Goal: Contribute content: Contribute content

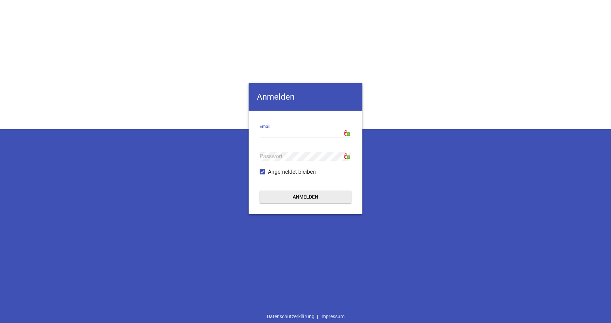
type input "[EMAIL_ADDRESS][DOMAIN_NAME]"
click at [304, 199] on button "Anmelden" at bounding box center [306, 197] width 92 height 12
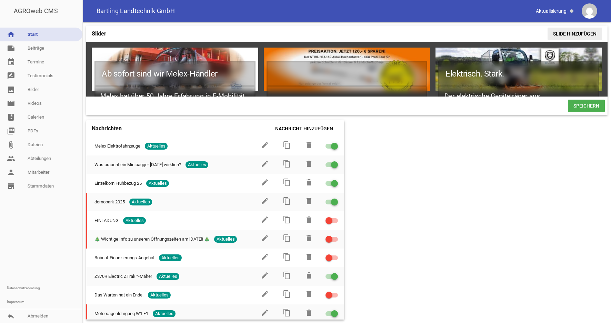
click at [572, 33] on span "Slide hinzufügen" at bounding box center [574, 34] width 54 height 12
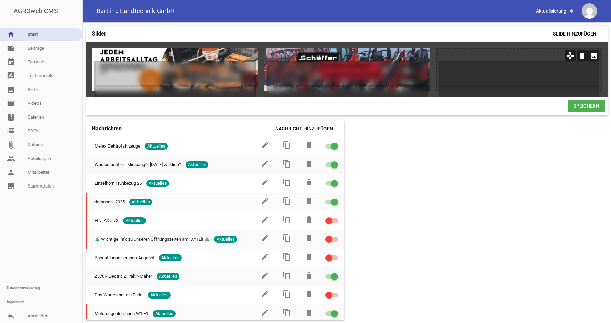
click at [592, 57] on icon "image" at bounding box center [593, 55] width 11 height 11
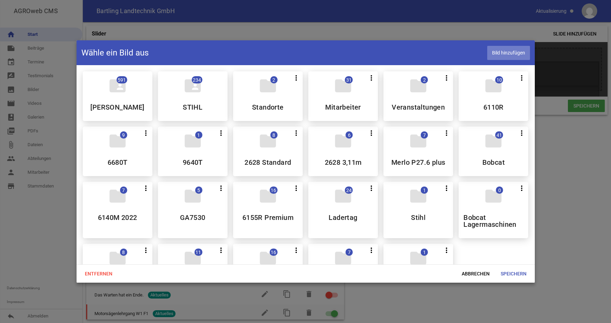
click at [508, 54] on span "Bild hinzufügen" at bounding box center [508, 53] width 43 height 14
click at [512, 55] on span "Bild hinzufügen" at bounding box center [508, 53] width 43 height 14
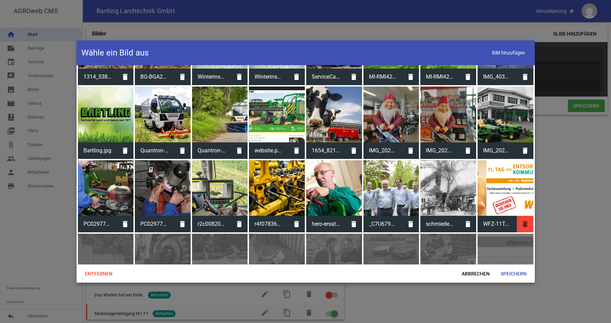
scroll to position [1402, 0]
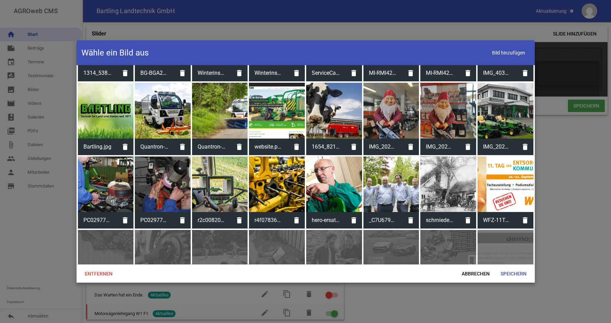
drag, startPoint x: 502, startPoint y: 171, endPoint x: 512, endPoint y: 188, distance: 19.5
click at [502, 172] on div at bounding box center [505, 185] width 56 height 56
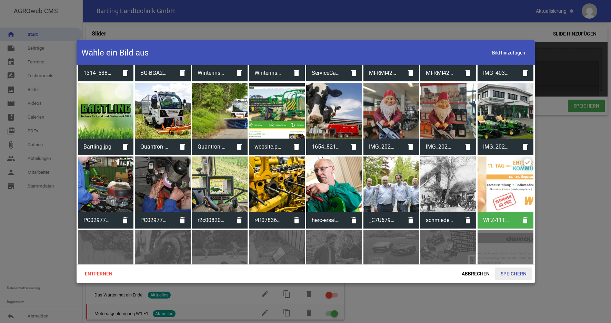
click at [509, 273] on span "Speichern" at bounding box center [513, 274] width 37 height 12
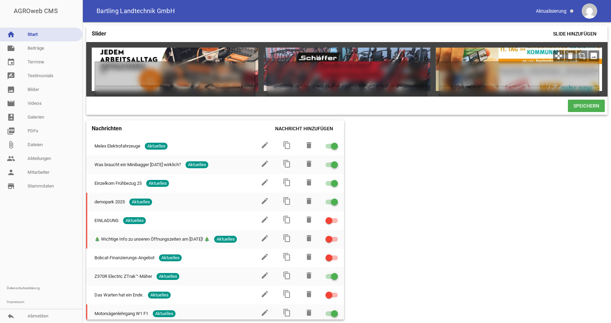
click at [583, 57] on icon "crop" at bounding box center [581, 55] width 11 height 11
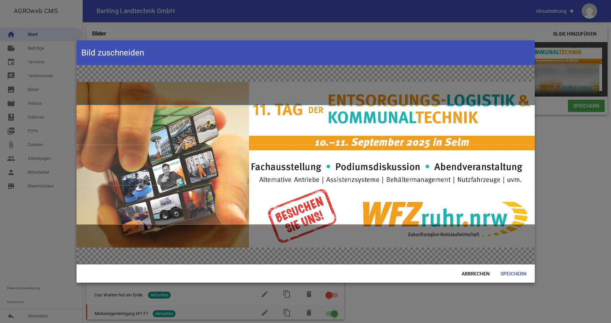
click at [450, 192] on span at bounding box center [306, 164] width 458 height 119
click at [469, 275] on span "Abbrechen" at bounding box center [475, 274] width 39 height 12
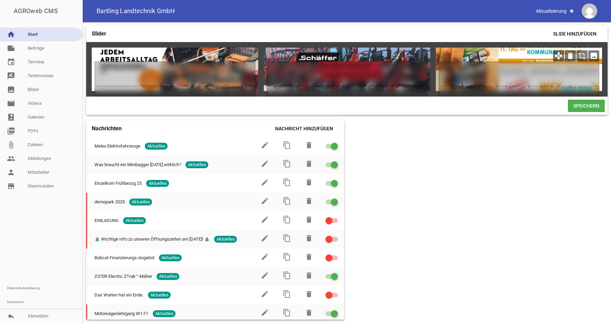
click at [591, 55] on icon "image" at bounding box center [593, 55] width 11 height 11
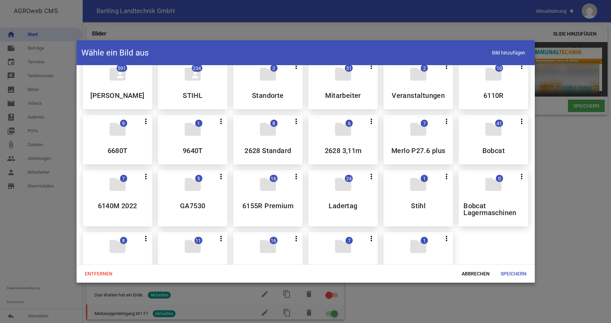
scroll to position [0, 0]
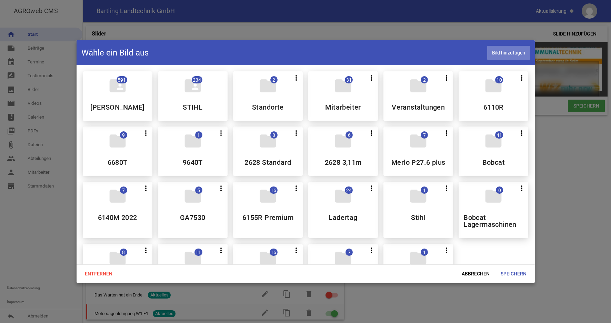
click at [513, 54] on span "Bild hinzufügen" at bounding box center [508, 53] width 43 height 14
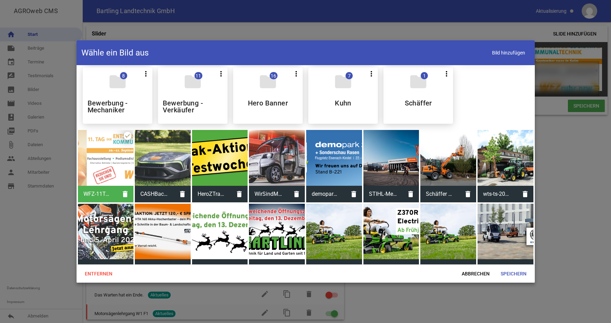
scroll to position [173, 0]
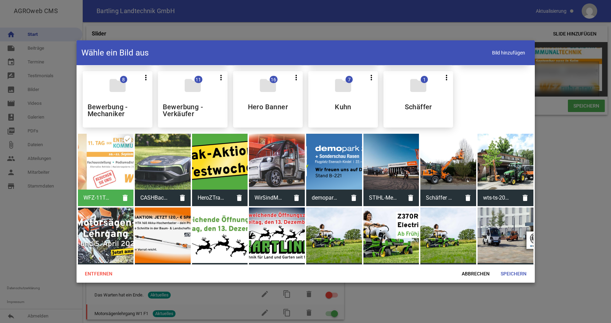
click at [111, 163] on div at bounding box center [106, 162] width 56 height 56
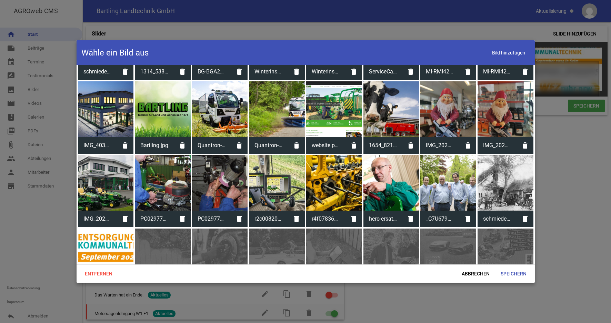
scroll to position [1474, 0]
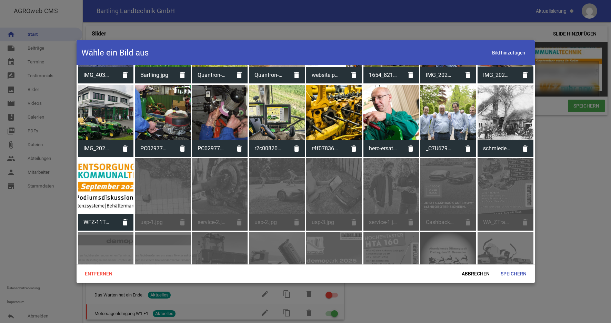
click at [104, 177] on div at bounding box center [106, 186] width 56 height 56
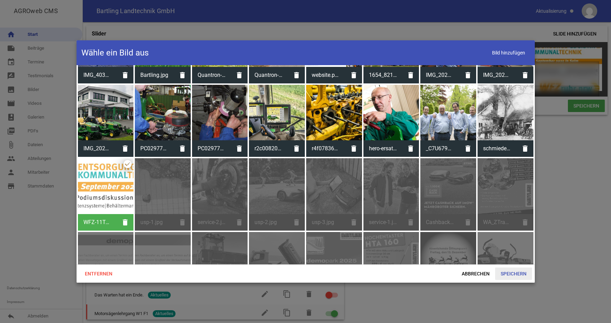
click at [518, 274] on span "Speichern" at bounding box center [513, 274] width 37 height 12
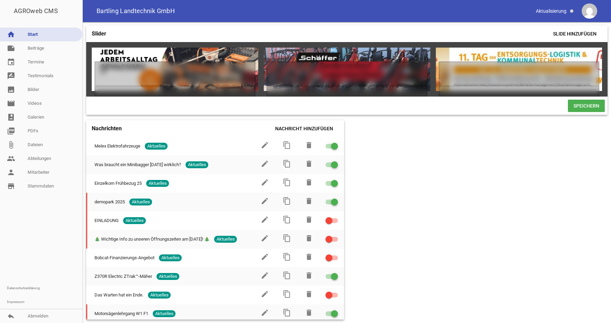
click at [581, 54] on icon "crop" at bounding box center [581, 55] width 11 height 11
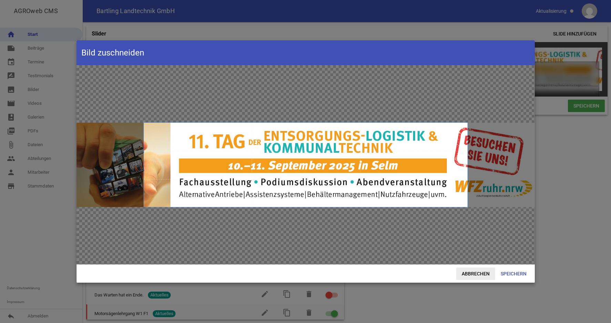
drag, startPoint x: 482, startPoint y: 273, endPoint x: 487, endPoint y: 275, distance: 6.0
click at [483, 274] on span "Abbrechen" at bounding box center [475, 274] width 39 height 12
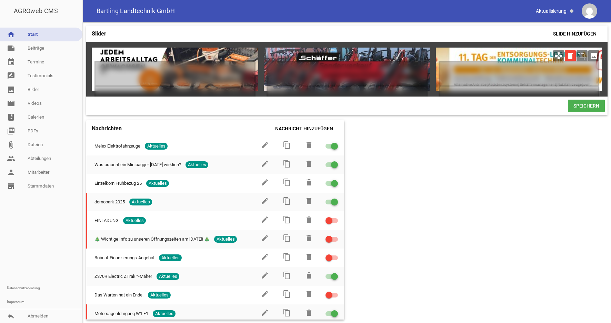
click at [570, 55] on icon "delete" at bounding box center [570, 55] width 11 height 11
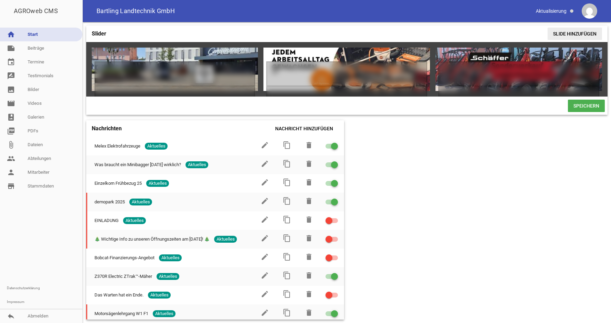
click at [569, 34] on span "Slide hinzufügen" at bounding box center [574, 34] width 54 height 12
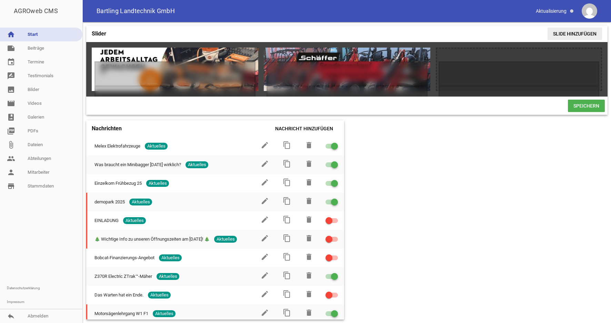
click at [575, 33] on span "Slide hinzufügen" at bounding box center [574, 34] width 54 height 12
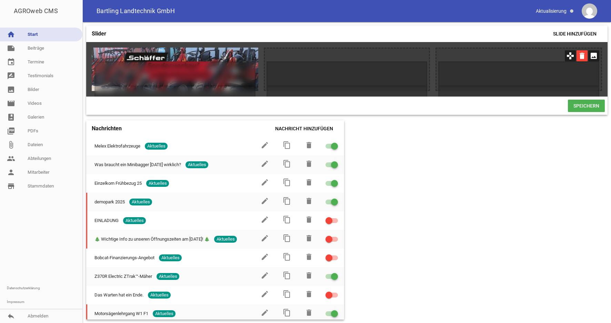
click at [581, 56] on icon "delete" at bounding box center [581, 55] width 11 height 11
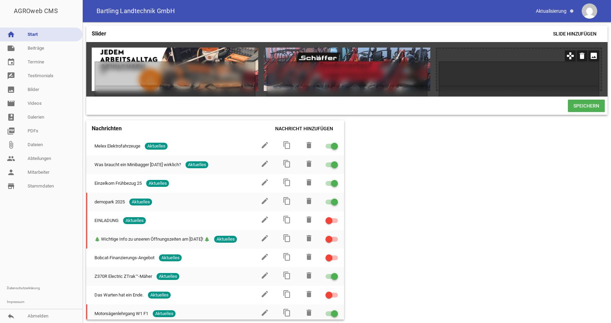
scroll to position [0, 859]
click at [594, 56] on icon "image" at bounding box center [593, 55] width 11 height 11
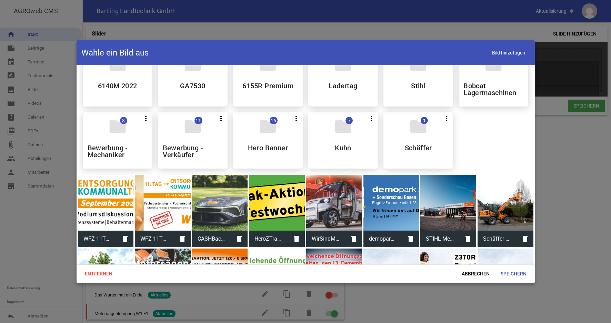
scroll to position [143, 0]
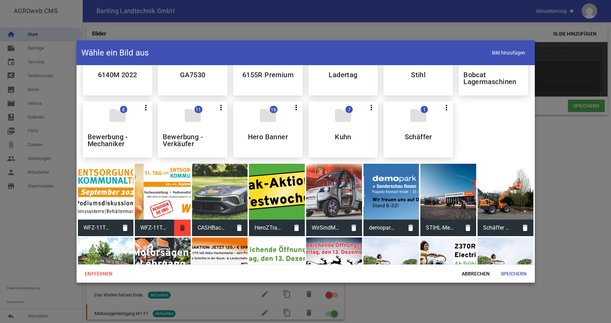
click at [183, 227] on icon "delete" at bounding box center [182, 228] width 17 height 17
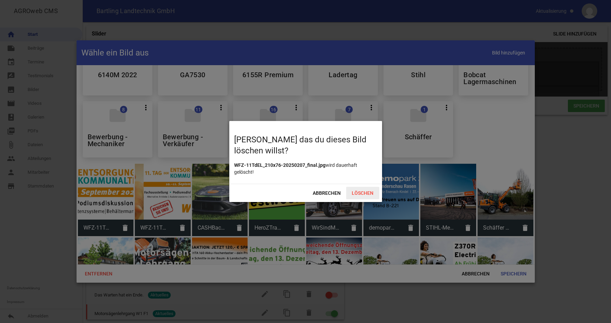
click at [368, 192] on span "Löschen" at bounding box center [362, 193] width 33 height 12
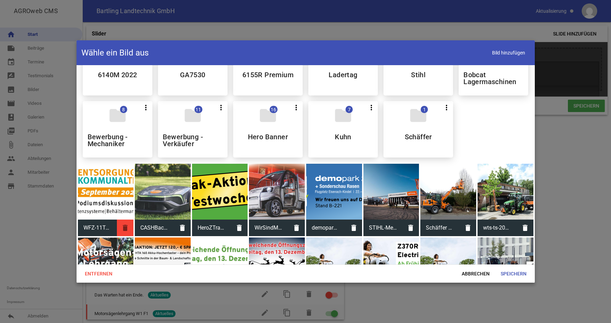
click at [123, 223] on icon "delete" at bounding box center [125, 228] width 17 height 17
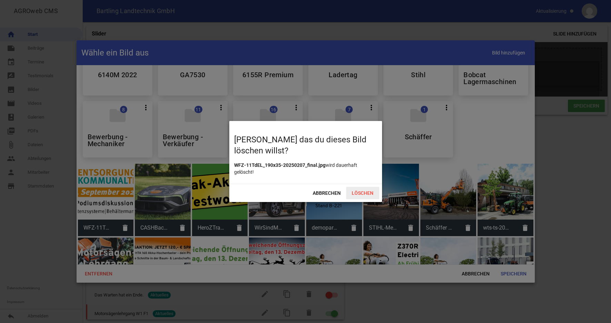
click at [370, 192] on span "Löschen" at bounding box center [362, 193] width 33 height 12
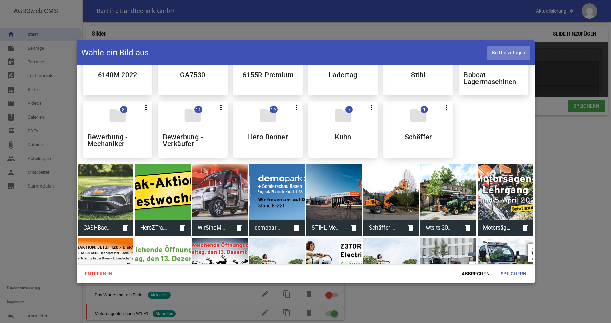
click at [513, 51] on span "Bild hinzufügen" at bounding box center [508, 53] width 43 height 14
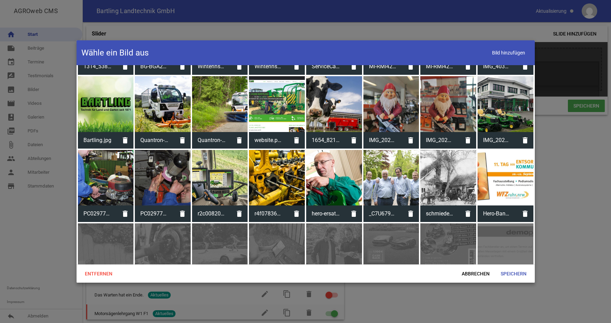
scroll to position [1444, 0]
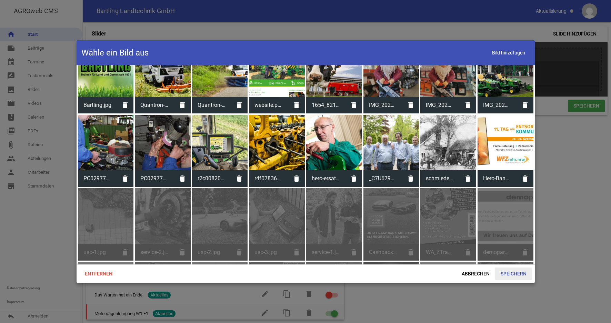
click at [516, 273] on span "Speichern" at bounding box center [513, 274] width 37 height 12
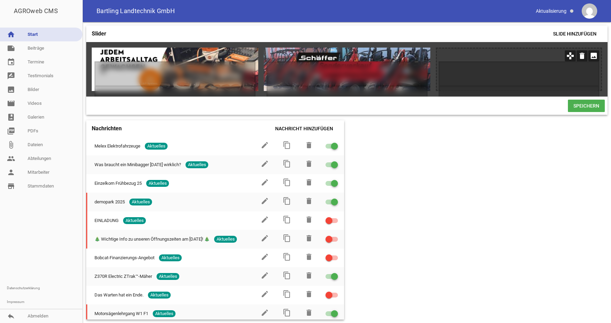
click at [592, 57] on icon "image" at bounding box center [593, 55] width 11 height 11
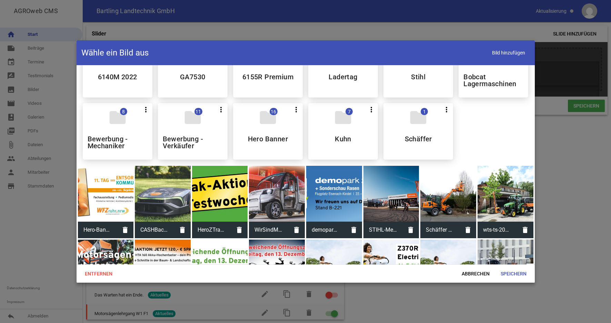
scroll to position [176, 0]
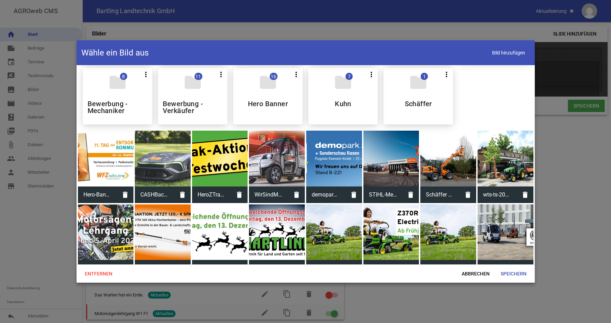
click at [113, 170] on div at bounding box center [106, 159] width 56 height 56
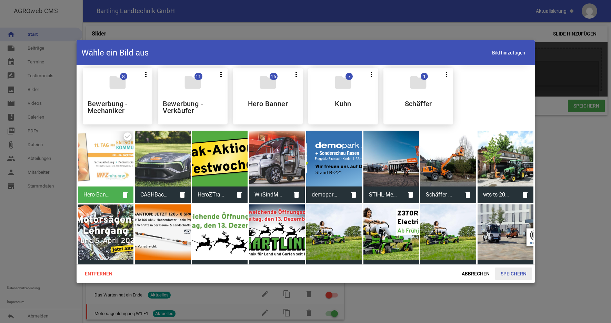
click at [517, 274] on span "Speichern" at bounding box center [513, 274] width 37 height 12
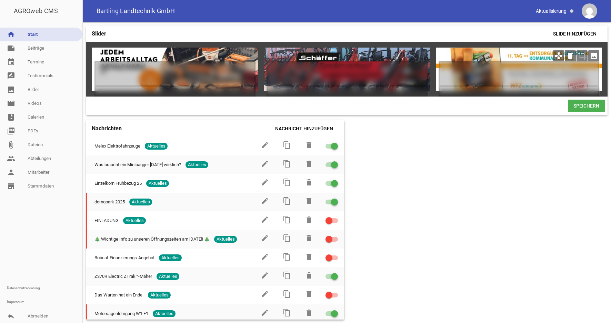
click at [581, 55] on icon "crop" at bounding box center [581, 55] width 11 height 11
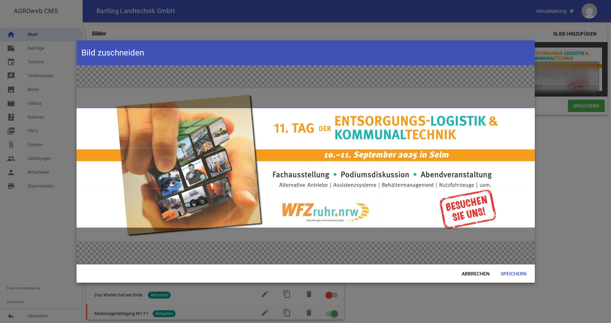
click at [407, 144] on span at bounding box center [306, 167] width 458 height 119
click at [509, 273] on span "Speichern" at bounding box center [513, 274] width 37 height 12
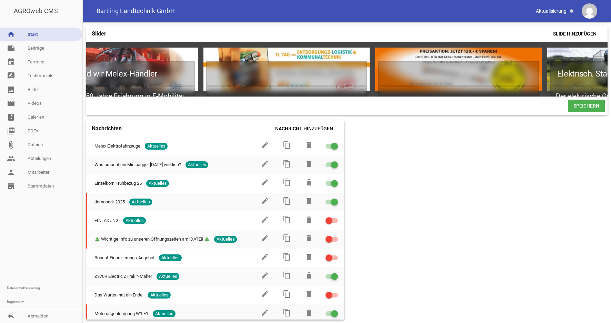
scroll to position [0, 0]
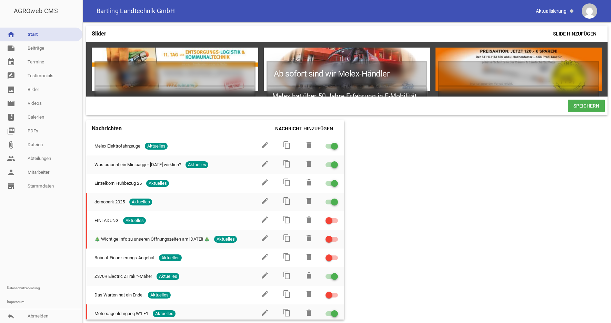
click at [581, 111] on span "Speichern" at bounding box center [586, 106] width 37 height 12
click at [32, 50] on link "note Beiträge" at bounding box center [41, 48] width 82 height 14
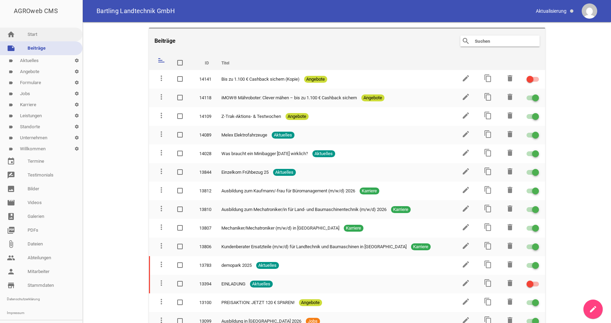
click at [29, 36] on link "home Start" at bounding box center [41, 35] width 82 height 14
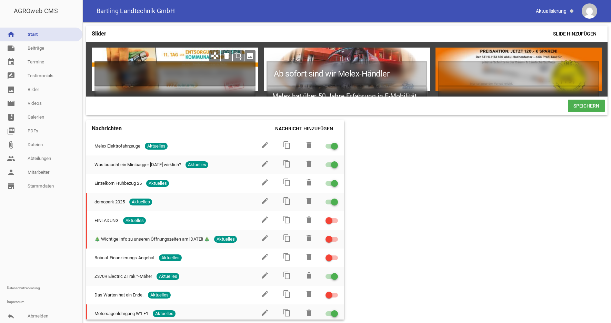
click at [176, 62] on h1 at bounding box center [174, 73] width 161 height 25
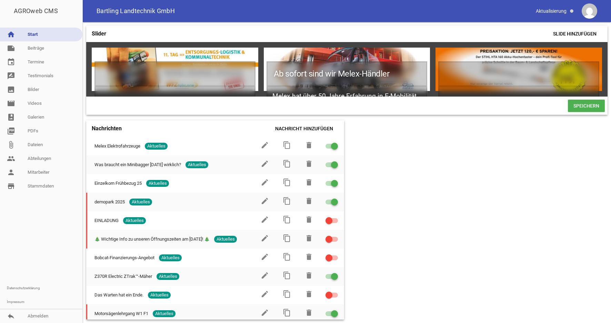
click at [157, 105] on div "Speichern" at bounding box center [346, 106] width 521 height 18
click at [40, 47] on link "note Beiträge" at bounding box center [41, 48] width 82 height 14
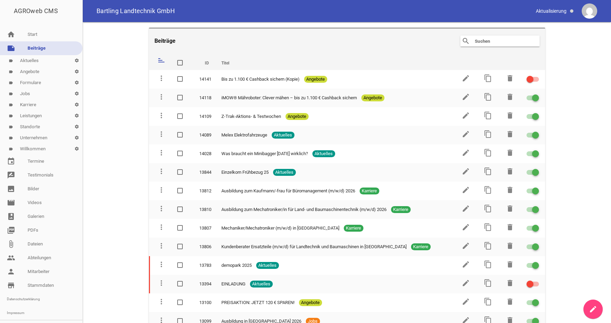
click at [593, 312] on link "create" at bounding box center [592, 309] width 19 height 19
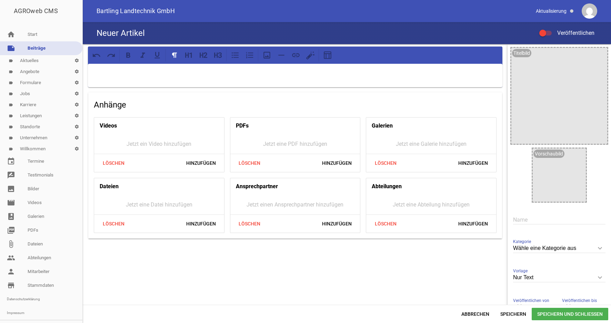
click at [523, 220] on input "text" at bounding box center [559, 219] width 92 height 9
paste input "11. Tag der Entsorgungs-Logistik & Kommunaltechnik"
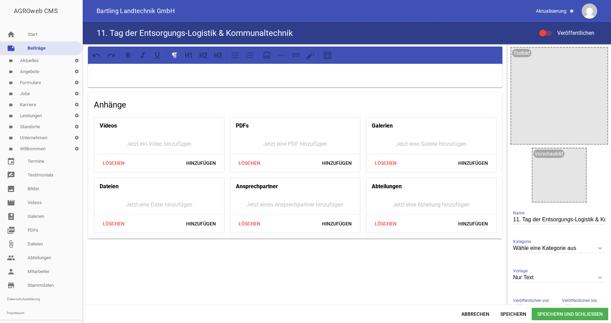
scroll to position [0, 39]
type input "11. Tag der Entsorgungs-Logistik & Kommunaltechnik"
click at [533, 103] on div at bounding box center [559, 96] width 96 height 96
click at [594, 57] on icon "image" at bounding box center [599, 55] width 11 height 11
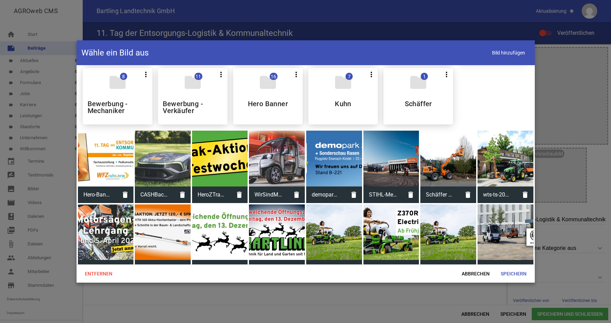
scroll to position [211, 0]
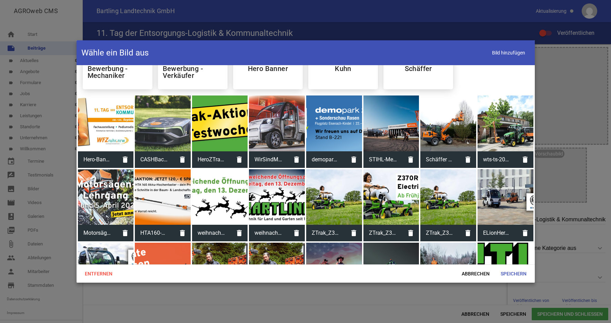
click at [109, 125] on div at bounding box center [106, 123] width 56 height 56
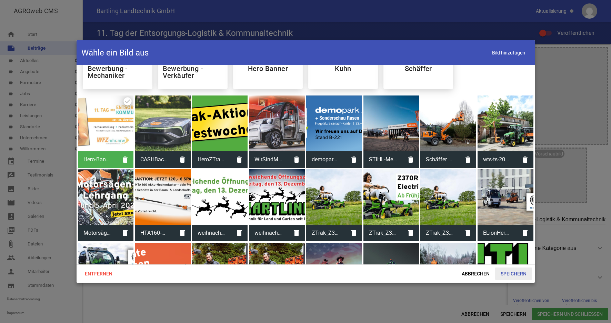
click at [512, 273] on span "Speichern" at bounding box center [513, 274] width 37 height 12
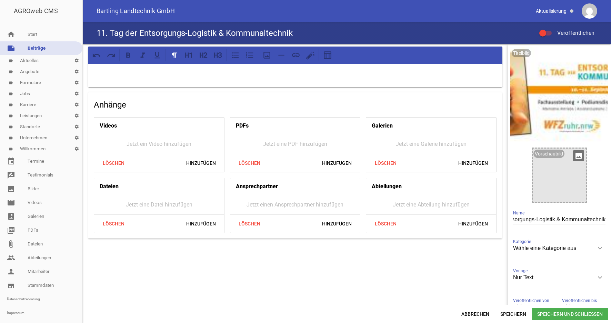
click at [542, 178] on div at bounding box center [559, 175] width 53 height 53
click at [575, 154] on icon "image" at bounding box center [578, 155] width 11 height 11
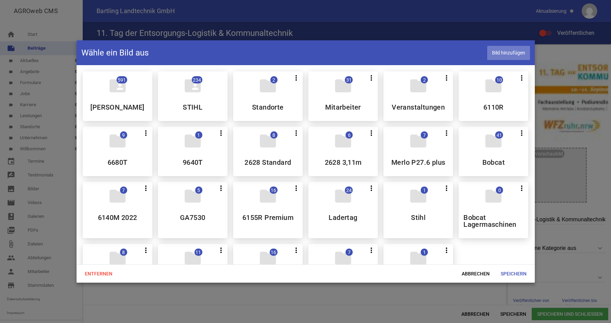
click at [504, 52] on span "Bild hinzufügen" at bounding box center [508, 53] width 43 height 14
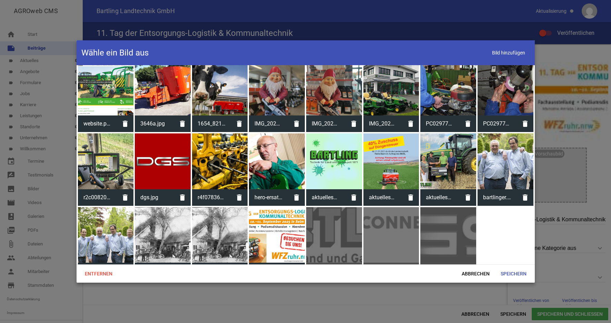
scroll to position [1798, 0]
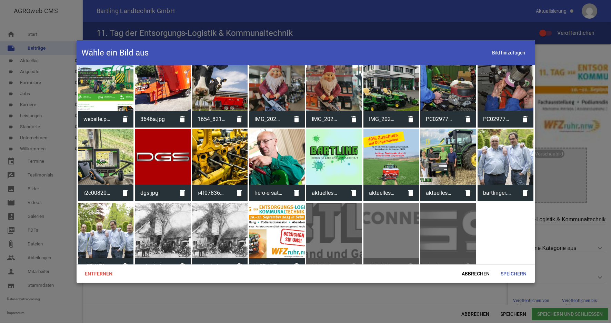
click at [275, 213] on div at bounding box center [277, 231] width 56 height 56
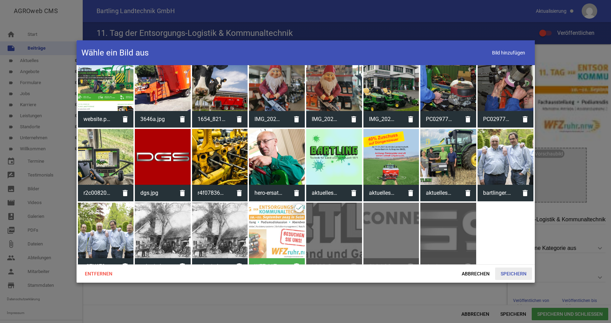
click at [516, 274] on span "Speichern" at bounding box center [513, 274] width 37 height 12
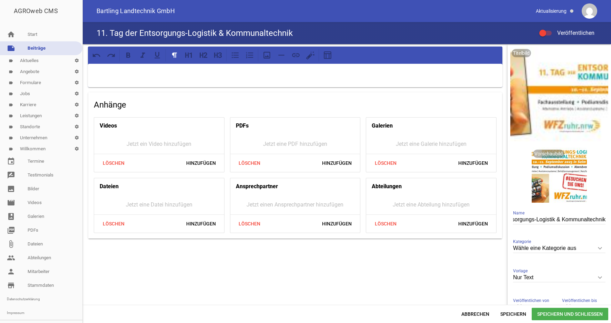
click at [594, 248] on icon "keyboard_arrow_down" at bounding box center [599, 248] width 11 height 11
click at [593, 248] on input "Wähle eine Kategorie aus" at bounding box center [559, 248] width 92 height 9
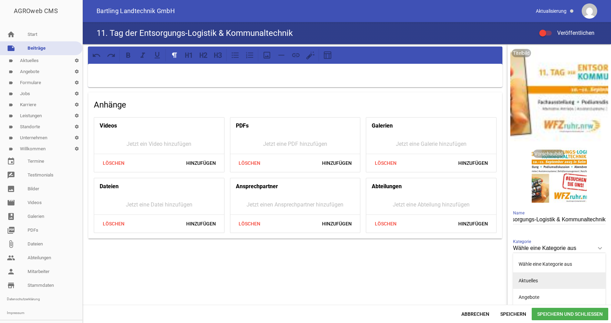
click at [541, 277] on li "Aktuelles" at bounding box center [559, 280] width 92 height 17
type input "Aktuelles"
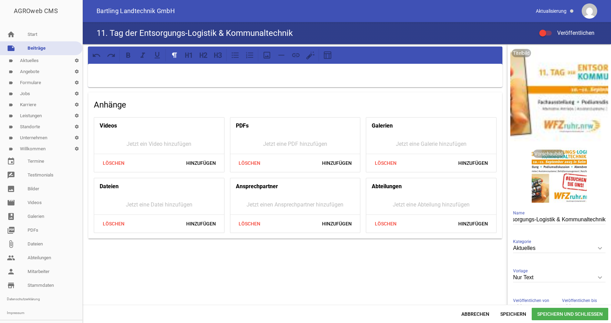
scroll to position [49, 0]
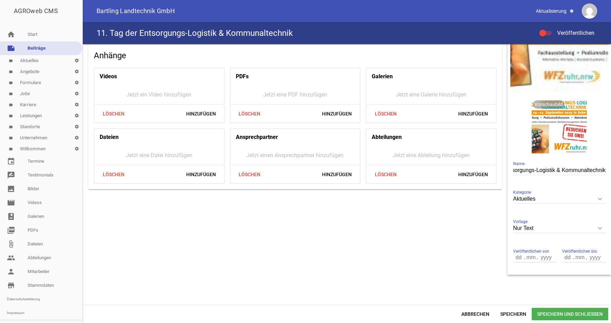
click at [576, 257] on input "number" at bounding box center [580, 257] width 12 height 9
drag, startPoint x: 559, startPoint y: 258, endPoint x: 567, endPoint y: 256, distance: 8.8
click at [567, 256] on input "number" at bounding box center [568, 257] width 12 height 9
type input "11"
type input "09"
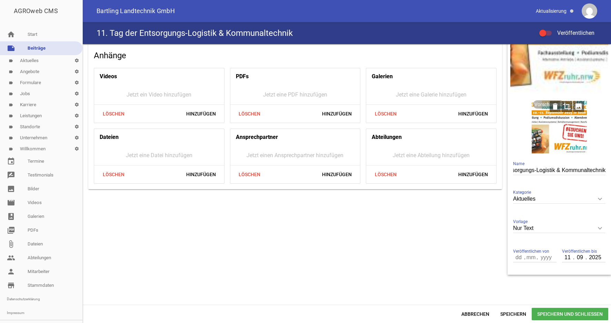
scroll to position [0, 0]
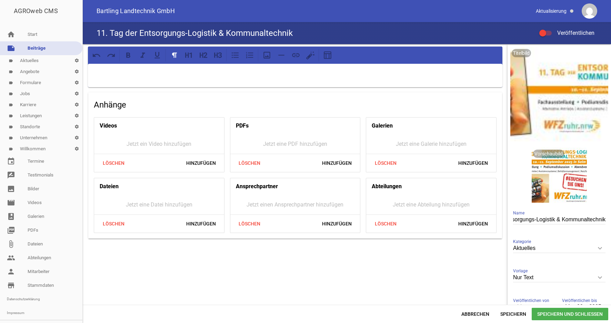
type input "2025"
click at [546, 32] on div at bounding box center [545, 33] width 12 height 5
click at [549, 29] on input "Veröffentlichen" at bounding box center [549, 29] width 0 height 0
click at [128, 71] on p at bounding box center [295, 73] width 405 height 8
click at [274, 71] on p "[DATE] - [DATE]" at bounding box center [295, 73] width 405 height 8
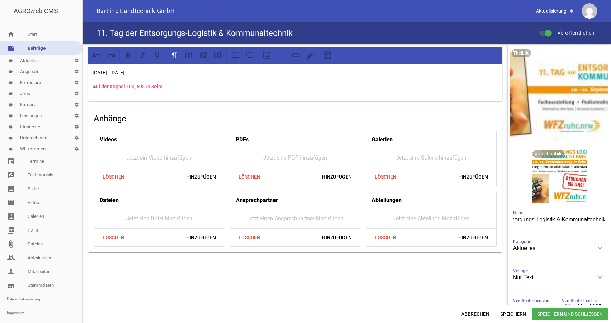
click at [259, 72] on p "[DATE] - [DATE]" at bounding box center [295, 73] width 405 height 8
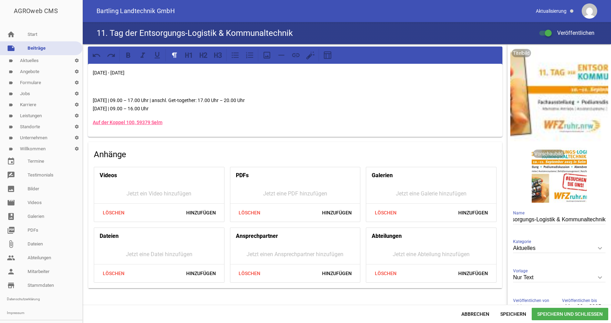
click at [208, 125] on p "Auf der Koppel 100, 59379 Selm" at bounding box center [295, 122] width 405 height 8
click at [211, 110] on p "[DATE] | 09.00 – 17.00 Uhr | anschl. Get-together: 17.00 Uhr – 20.00 Uhr [DATE]…" at bounding box center [295, 104] width 405 height 17
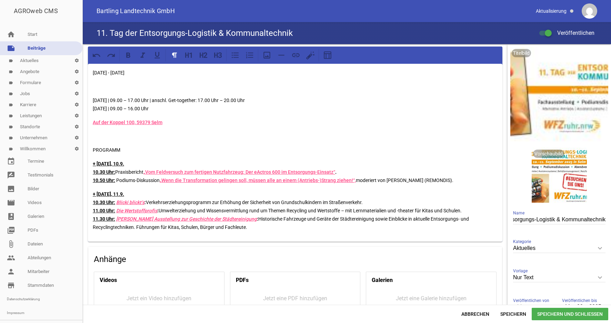
drag, startPoint x: 247, startPoint y: 70, endPoint x: 83, endPoint y: 68, distance: 163.8
click at [83, 67] on div "[DATE] - [DATE] [DATE] | 09.00 – 17.00 Uhr | anschl. Get-together: 17.00 Uhr – …" at bounding box center [295, 220] width 425 height 352
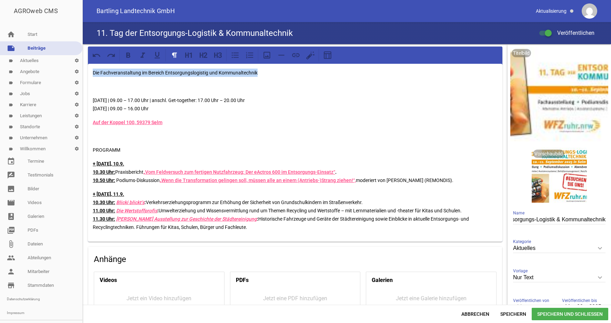
drag, startPoint x: 281, startPoint y: 74, endPoint x: 118, endPoint y: 72, distance: 162.7
click at [94, 73] on p "Die Fachveranstaltung im Bereich Entsorgungslogistig und Kommunaltechnik" at bounding box center [295, 73] width 405 height 8
drag, startPoint x: 129, startPoint y: 58, endPoint x: 129, endPoint y: 63, distance: 4.8
click at [129, 58] on icon at bounding box center [128, 55] width 9 height 9
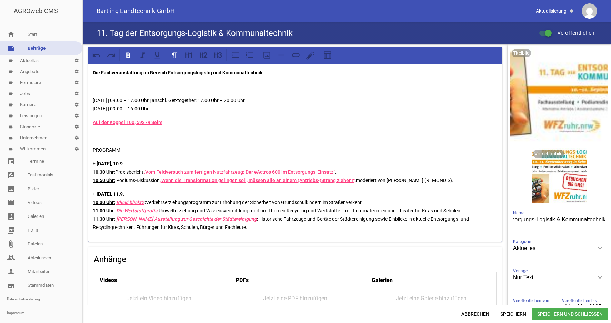
click at [248, 94] on div "Die Fachveranstaltung im Bereich Entsorgungslogistig und Kommunaltechnik [DATE]…" at bounding box center [295, 153] width 414 height 178
click at [93, 87] on p at bounding box center [295, 86] width 405 height 8
drag, startPoint x: 188, startPoint y: 109, endPoint x: 90, endPoint y: 101, distance: 98.6
click at [90, 101] on div "Die Fachveranstaltung im Bereich Entsorgungslogistig und Kommunaltechnik [DATE]…" at bounding box center [295, 153] width 414 height 178
click at [233, 56] on icon at bounding box center [235, 55] width 9 height 9
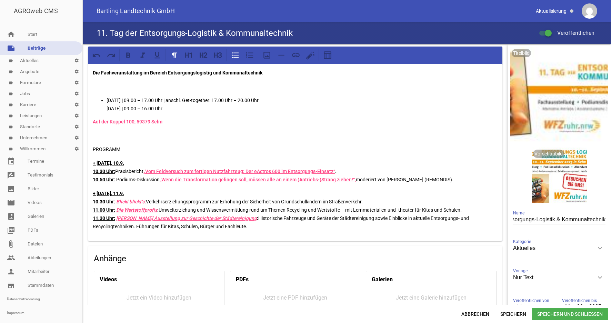
click at [130, 103] on p "[DATE] | 09.00 – 17.00 Uhr | anschl. Get-together: 17.00 Uhr – 20.00 Uhr [DATE]…" at bounding box center [302, 104] width 391 height 17
drag, startPoint x: 110, startPoint y: 85, endPoint x: 119, endPoint y: 83, distance: 8.8
click at [110, 85] on p at bounding box center [295, 86] width 405 height 8
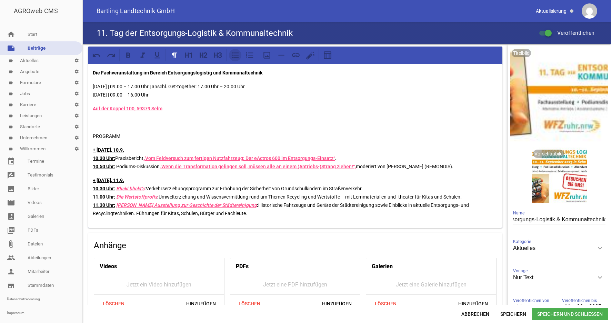
click at [234, 54] on icon at bounding box center [235, 55] width 9 height 9
click at [304, 86] on p "[DATE] | 09.00 – 17.00 Uhr | anschl. Get-together: 17.00 Uhr – 20.00 Uhr [DATE]…" at bounding box center [302, 90] width 391 height 17
drag, startPoint x: 166, startPoint y: 111, endPoint x: 165, endPoint y: 107, distance: 3.9
click at [83, 113] on div "Die Fachveranstaltung im Bereich Entsorgungslogistig und Kommunaltechnik [DATE]…" at bounding box center [347, 174] width 528 height 261
click at [296, 55] on icon at bounding box center [295, 55] width 9 height 9
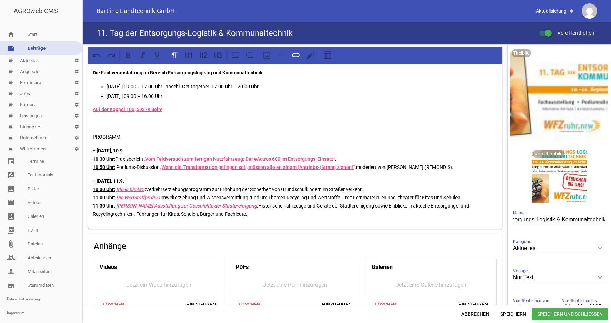
click at [212, 130] on div "Die Fachveranstaltung im Bereich Entsorgungslogistig und Kommunaltechnik [DATE]…" at bounding box center [295, 146] width 414 height 165
click at [178, 112] on p "Auf der Koppel 100, 59379 Selm" at bounding box center [295, 109] width 405 height 8
click at [99, 86] on ul "[DATE] | 09.00 – 17.00 Uhr | anschl. Get-together: 17.00 Uhr – 20.00 Uhr [DATE]…" at bounding box center [295, 91] width 405 height 18
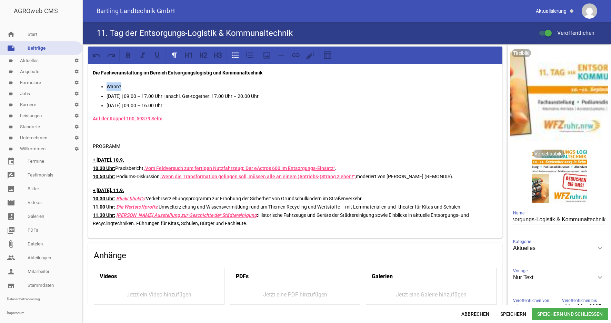
drag, startPoint x: 133, startPoint y: 86, endPoint x: 102, endPoint y: 86, distance: 31.0
click at [99, 87] on ul "Wann? [DATE] | 09.00 – 17.00 Uhr | anschl. Get-together: 17.00 Uhr – 20.00 Uhr …" at bounding box center [295, 95] width 405 height 27
click at [236, 56] on icon at bounding box center [235, 55] width 9 height 9
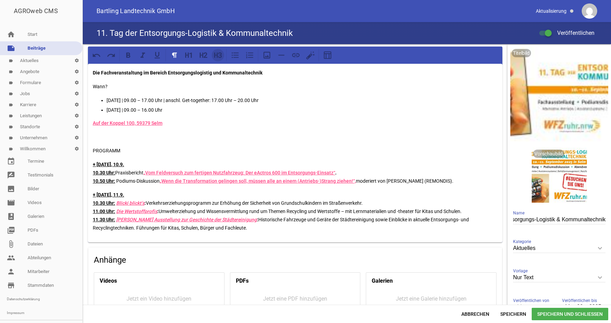
click at [216, 57] on icon at bounding box center [217, 55] width 9 height 9
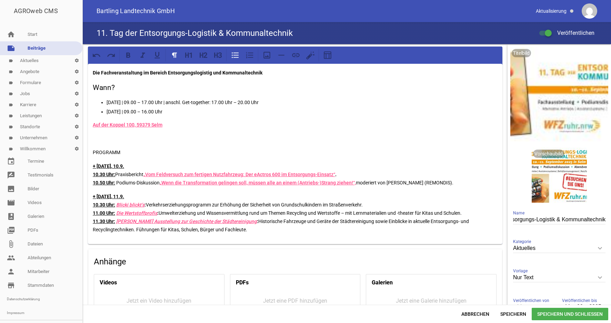
drag, startPoint x: 160, startPoint y: 96, endPoint x: 155, endPoint y: 102, distance: 7.7
click at [160, 96] on div "Die Fachveranstaltung im Bereich Entsorgungslogistig und Kommunaltechnik Wann? …" at bounding box center [295, 154] width 414 height 180
click at [93, 125] on link "Auf der Koppel 100, 59379 Selm" at bounding box center [128, 125] width 70 height 6
drag, startPoint x: 170, startPoint y: 125, endPoint x: 81, endPoint y: 126, distance: 89.6
click at [83, 125] on div "Die Fachveranstaltung im Bereich Entsorgungslogistig und Kommunaltechnik Wann? …" at bounding box center [347, 174] width 528 height 261
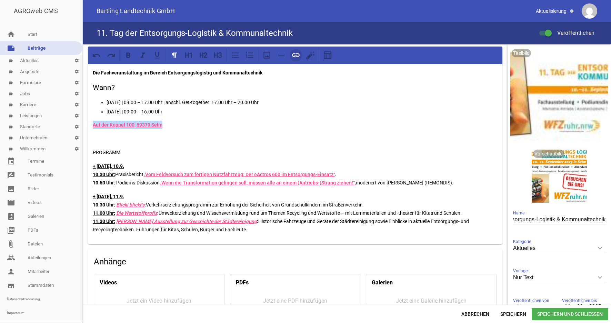
click at [298, 57] on icon at bounding box center [295, 55] width 9 height 9
click at [212, 143] on div "Die Fachveranstaltung im Bereich Entsorgungslogistig und Kommunaltechnik Wann? …" at bounding box center [295, 154] width 414 height 180
click at [171, 125] on p "Auf der Koppel 100, 59379 Selm" at bounding box center [295, 125] width 405 height 8
drag, startPoint x: 165, startPoint y: 124, endPoint x: 192, endPoint y: 125, distance: 27.6
click at [192, 125] on p "Auf der Koppel 100, 59379 Selm (Google-Maps)" at bounding box center [295, 125] width 405 height 8
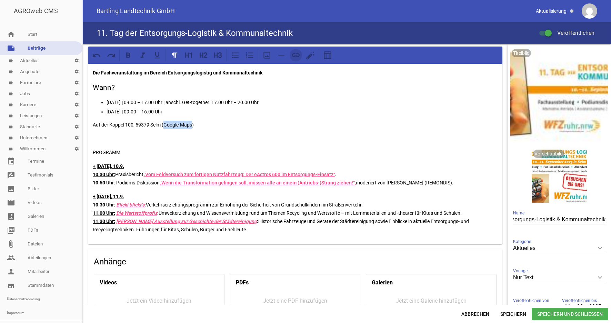
click at [296, 59] on icon at bounding box center [295, 55] width 9 height 9
drag, startPoint x: 233, startPoint y: 143, endPoint x: 231, endPoint y: 138, distance: 6.5
click at [233, 143] on div "Die Fachveranstaltung im Bereich Entsorgungslogistig und Kommunaltechnik Wann? …" at bounding box center [295, 154] width 414 height 180
click at [92, 125] on div "Die Fachveranstaltung im Bereich Entsorgungslogistig und Kommunaltechnik Wann? …" at bounding box center [295, 154] width 414 height 180
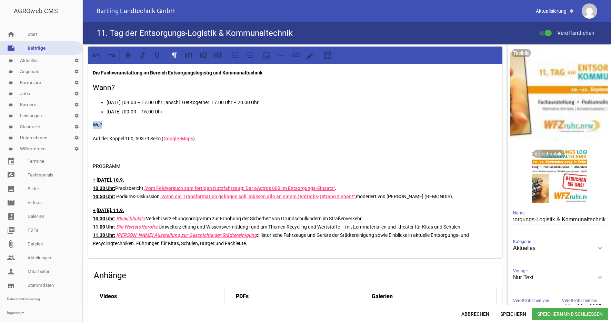
drag, startPoint x: 110, startPoint y: 123, endPoint x: 87, endPoint y: 123, distance: 23.4
click at [87, 123] on div "Die Fachveranstaltung im Bereich Entsorgungslogistig und Kommunaltechnik Wann? …" at bounding box center [295, 228] width 425 height 368
click at [219, 56] on icon at bounding box center [217, 55] width 9 height 9
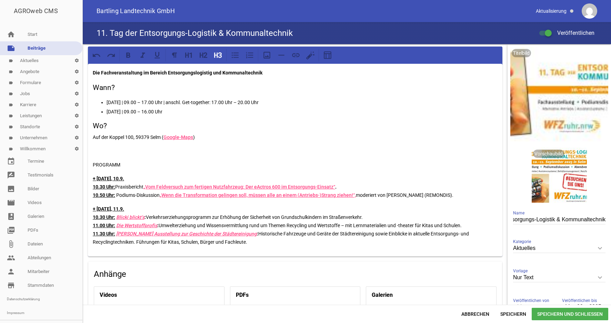
click at [93, 137] on p "Auf der Koppel 100, 59379 Selm ( Google-Maps )" at bounding box center [295, 137] width 405 height 8
click at [235, 58] on icon at bounding box center [235, 55] width 9 height 9
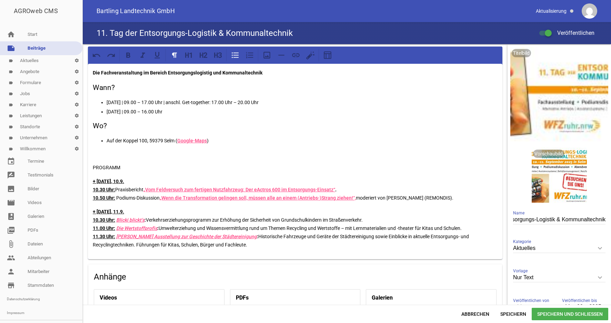
drag, startPoint x: 289, startPoint y: 141, endPoint x: 260, endPoint y: 148, distance: 29.0
click at [285, 141] on p "Auf der Koppel 100, 59379 Selm ( Google-Maps )" at bounding box center [302, 141] width 391 height 8
drag, startPoint x: 128, startPoint y: 166, endPoint x: 78, endPoint y: 165, distance: 50.3
click at [83, 165] on div "Die Fachveranstaltung im Bereich Entsorgungslogistig und Kommunaltechnik Wann? …" at bounding box center [347, 174] width 528 height 261
drag, startPoint x: 220, startPoint y: 55, endPoint x: 217, endPoint y: 87, distance: 32.5
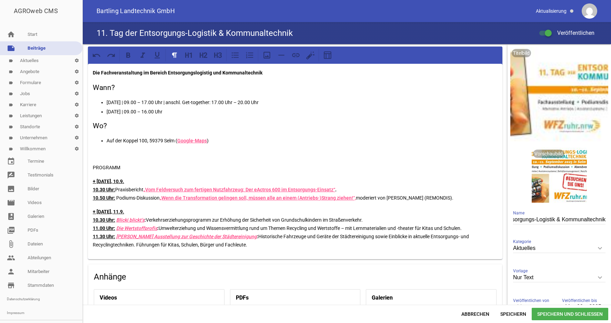
click at [220, 58] on icon at bounding box center [220, 55] width 4 height 6
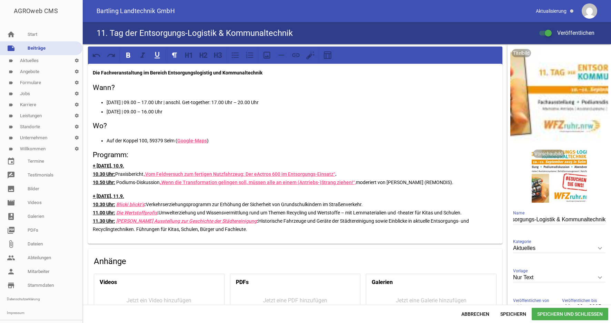
drag, startPoint x: 140, startPoint y: 165, endPoint x: 77, endPoint y: 166, distance: 63.4
click at [83, 166] on div "Die Fachveranstaltung im Bereich Entsorgungslogistig und Kommunaltechnik Wann? …" at bounding box center [347, 174] width 528 height 261
click at [237, 56] on icon at bounding box center [235, 55] width 9 height 9
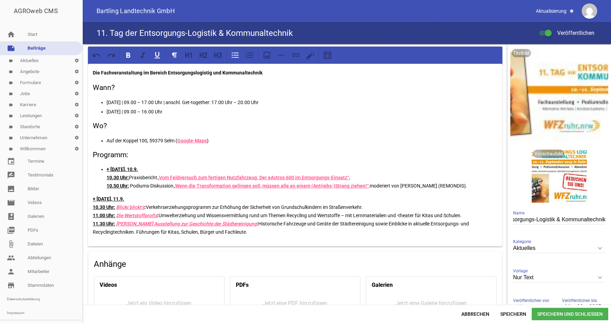
drag, startPoint x: 106, startPoint y: 179, endPoint x: 125, endPoint y: 178, distance: 19.3
click at [107, 179] on ul "+ [DATE] 10.30 Uhr: Praxisbericht „Vom Feldversuch zum fertigen Nutzfahrzeug: D…" at bounding box center [295, 177] width 405 height 25
click at [235, 57] on icon at bounding box center [235, 55] width 9 height 9
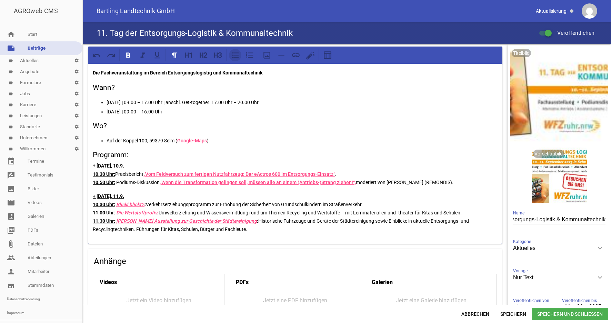
click at [235, 57] on icon at bounding box center [235, 55] width 7 height 6
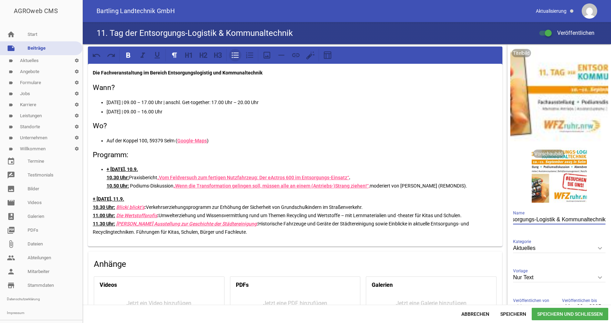
click at [236, 56] on icon at bounding box center [235, 55] width 9 height 9
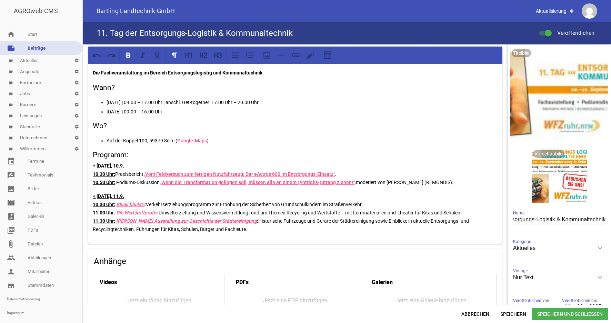
click at [94, 167] on u "+ [DATE], 10.9." at bounding box center [108, 166] width 31 height 6
drag, startPoint x: 139, startPoint y: 164, endPoint x: 90, endPoint y: 167, distance: 48.7
click at [90, 167] on div "Die Fachveranstaltung im Bereich Entsorgungslogistig und Kommunaltechnik Wann? …" at bounding box center [295, 154] width 414 height 180
click at [158, 57] on icon at bounding box center [156, 55] width 5 height 7
click at [144, 162] on p "[DATE] 10.30 Uhr: Praxisbericht „Vom Feldversuch zum fertigen Nutzfahrzeug: Der…" at bounding box center [295, 174] width 405 height 25
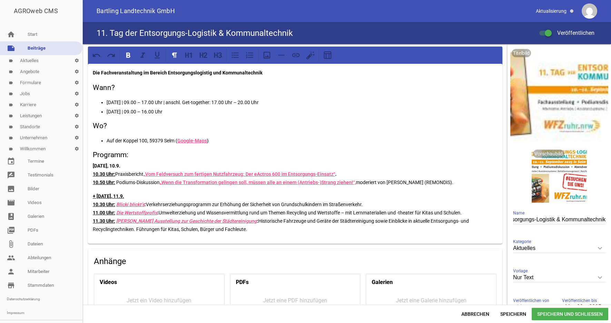
click at [120, 165] on strong "[DATE] 10.30 Uhr:" at bounding box center [107, 170] width 28 height 14
click at [93, 174] on u "10.30 Uhr:" at bounding box center [104, 174] width 22 height 6
click at [234, 56] on icon at bounding box center [235, 55] width 7 height 6
drag, startPoint x: 138, startPoint y: 168, endPoint x: 141, endPoint y: 167, distance: 3.6
click at [138, 168] on p "[DATE] 10.30 Uhr: Praxisbericht „Vom Feldversuch zum fertigen Nutzfahrzeug: Der…" at bounding box center [295, 174] width 405 height 25
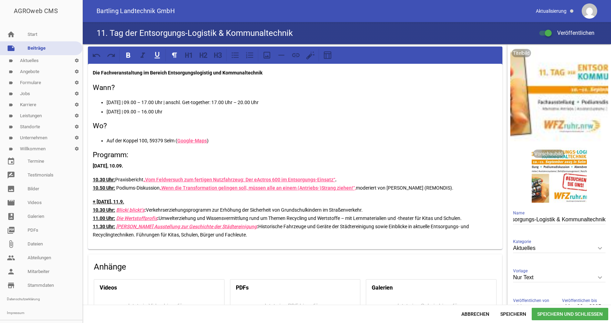
click at [91, 201] on div "Die Fachveranstaltung im Bereich Entsorgungslogistig und Kommunaltechnik Wann? …" at bounding box center [295, 156] width 414 height 185
click at [120, 203] on u "[DATE], 11.9." at bounding box center [107, 202] width 28 height 6
drag, startPoint x: 143, startPoint y: 200, endPoint x: 73, endPoint y: 204, distance: 70.8
click at [83, 204] on div "Die Fachveranstaltung im Bereich Entsorgungslogistig und Kommunaltechnik Wann? …" at bounding box center [347, 174] width 528 height 261
click at [158, 55] on icon at bounding box center [157, 55] width 9 height 9
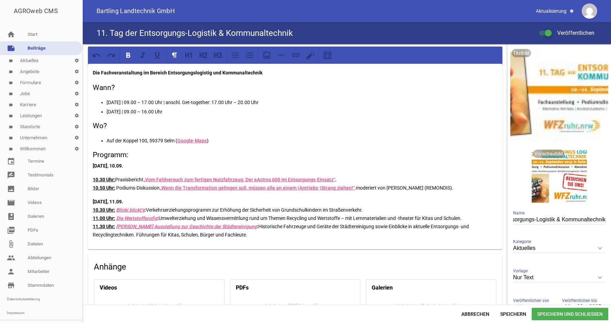
click at [148, 200] on p "[DATE] 10.30 Uhr: Blicki blickt‘s : Verkehrserziehungsprogramm zur Erhöhung der…" at bounding box center [295, 218] width 405 height 41
click at [136, 201] on p "[DATE] 10.30 Uhr: Blicki blickt‘s : Verkehrserziehungsprogramm zur Erhöhung der…" at bounding box center [295, 218] width 405 height 41
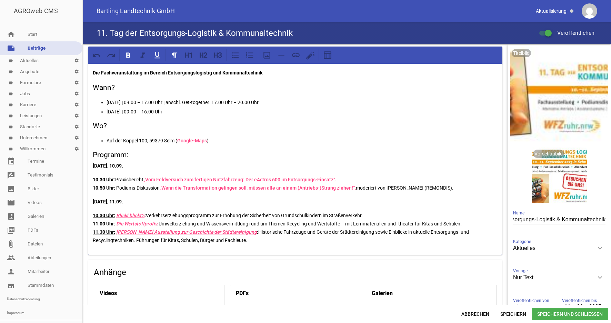
click at [97, 167] on strong "[DATE], 10.09." at bounding box center [108, 166] width 30 height 6
click at [360, 179] on p "10.30 Uhr: Praxisbericht „Vom Feldversuch zum fertigen Nutzfahrzeug: Der eActro…" at bounding box center [295, 183] width 405 height 17
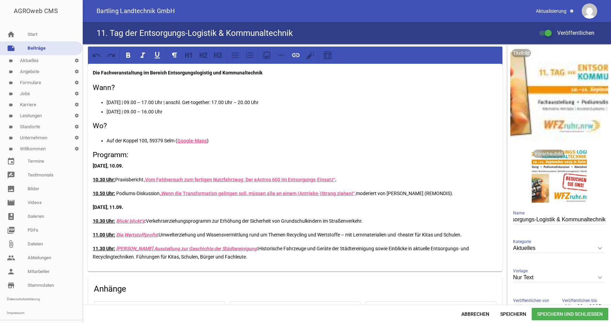
drag, startPoint x: 92, startPoint y: 221, endPoint x: 243, endPoint y: 257, distance: 155.5
click at [249, 258] on div "Die Fachveranstaltung im Bereich Entsorgungslogistig und Kommunaltechnik Wann? …" at bounding box center [295, 168] width 414 height 208
click at [234, 60] on button at bounding box center [235, 55] width 12 height 12
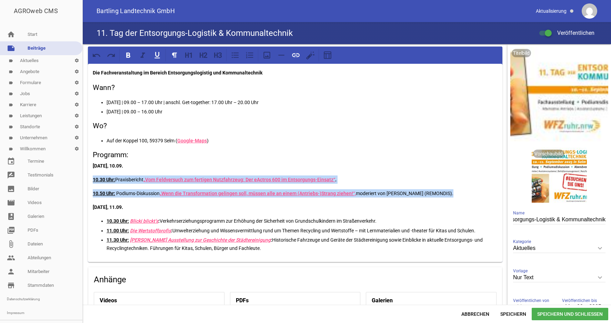
drag, startPoint x: 93, startPoint y: 179, endPoint x: 462, endPoint y: 192, distance: 368.4
click at [462, 192] on div "Die Fachveranstaltung im Bereich Entsorgungslogistig und Kommunaltechnik Wann? …" at bounding box center [295, 163] width 414 height 198
click at [236, 58] on icon at bounding box center [235, 55] width 9 height 9
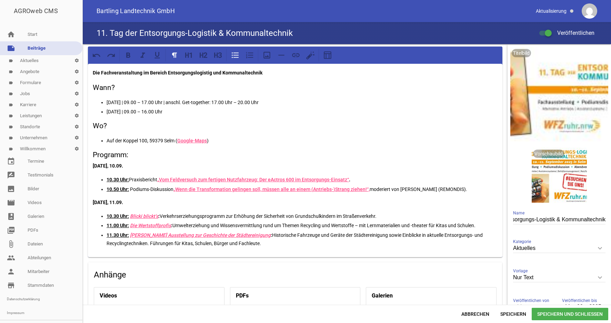
drag, startPoint x: 253, startPoint y: 142, endPoint x: 251, endPoint y: 146, distance: 4.0
click at [252, 143] on p "Auf der Koppel 100, 59379 Selm ( Google-Maps )" at bounding box center [302, 141] width 391 height 8
click at [141, 165] on p "[DATE], 10.09." at bounding box center [295, 166] width 405 height 8
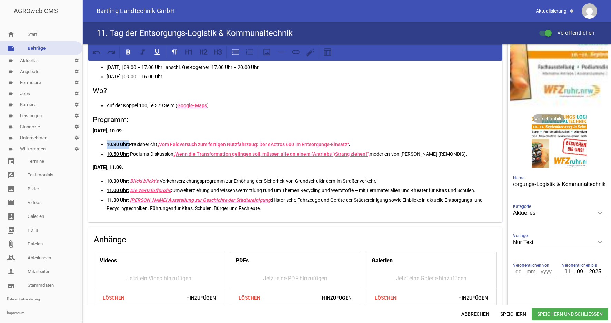
drag, startPoint x: 107, startPoint y: 143, endPoint x: 131, endPoint y: 144, distance: 24.5
click at [131, 144] on p "10.30 Uhr: Praxisbericht „Vom Feldversuch zum fertigen Nutzfahrzeug: Der eActro…" at bounding box center [302, 144] width 391 height 8
click at [194, 152] on link "„Wenn die Transformation gelingen soll, müssen alle an einem (Antriebs-)Strang …" at bounding box center [271, 154] width 196 height 6
click at [166, 143] on link "„Vom Feldversuch zum fertigen Nutzfahrzeug: Der eActros 600 im Entsorgungs-Eins…" at bounding box center [253, 145] width 192 height 6
click at [295, 51] on icon at bounding box center [295, 52] width 9 height 9
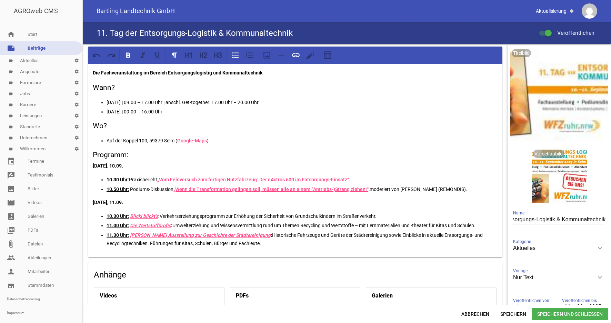
scroll to position [70, 0]
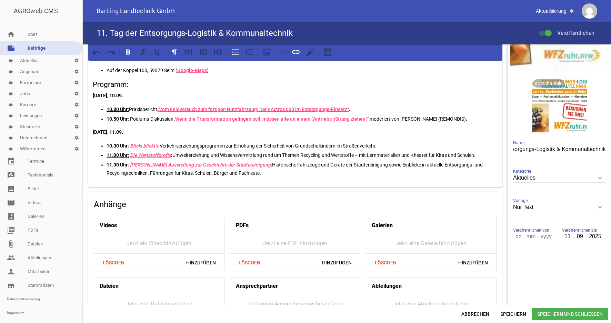
click at [267, 175] on p "11.30 Uhr: SASE’s Ausstellung zur Geschichte der Städtereinigung : Historische …" at bounding box center [302, 169] width 391 height 17
click at [297, 173] on p "11.30 Uhr: SASE’s Ausstellung zur Geschichte der Städtereinigung : Historische …" at bounding box center [302, 169] width 391 height 17
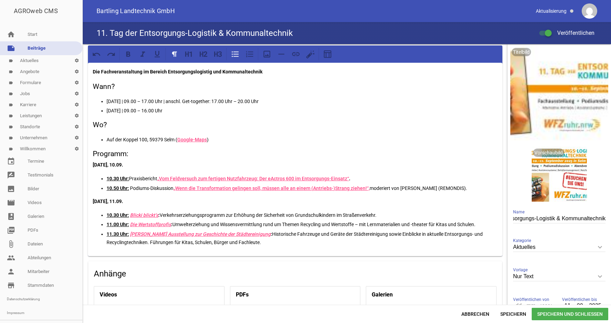
scroll to position [0, 0]
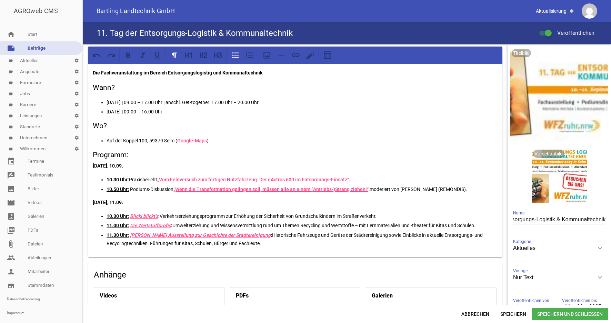
click at [141, 129] on h3 "Wo?" at bounding box center [295, 126] width 405 height 11
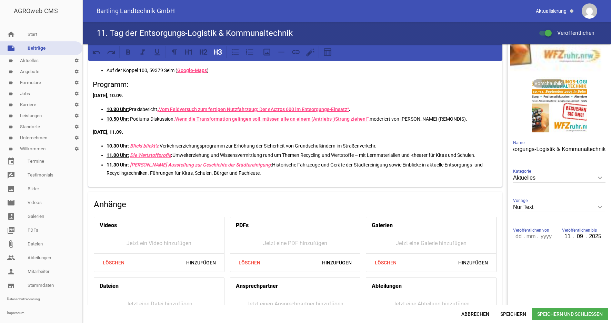
click at [276, 174] on p "11.30 Uhr: SASE’s Ausstellung zur Geschichte der Städtereinigung : Historische …" at bounding box center [302, 169] width 391 height 17
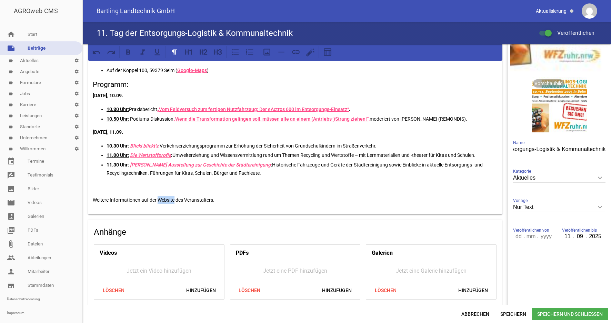
drag, startPoint x: 159, startPoint y: 200, endPoint x: 175, endPoint y: 200, distance: 16.2
click at [175, 200] on p "Weitere Informationen auf der Website des Veranstalters." at bounding box center [295, 200] width 405 height 8
click at [298, 54] on icon at bounding box center [295, 52] width 9 height 9
click at [288, 200] on p "Weitere Informationen auf der Website des Veranstalters." at bounding box center [295, 200] width 405 height 8
click at [94, 187] on p at bounding box center [295, 186] width 405 height 8
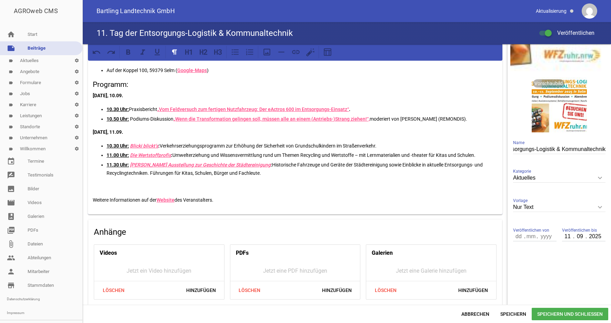
scroll to position [0, 0]
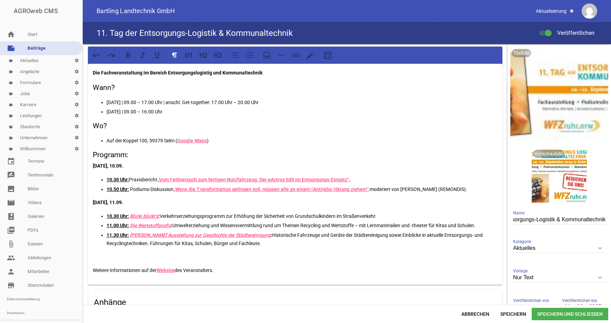
click at [278, 76] on p "Die Fachveranstaltung im Bereich Entsorgungslogistig und Kommunaltechnik" at bounding box center [295, 73] width 405 height 8
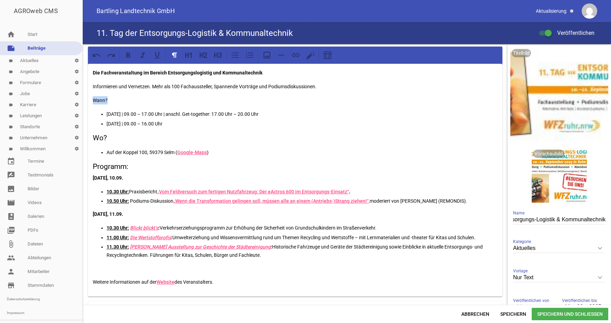
drag, startPoint x: 113, startPoint y: 101, endPoint x: 75, endPoint y: 100, distance: 38.3
click at [83, 100] on div "Die Fachveranstaltung im Bereich Entsorgungslogistig und Kommunaltechnik Inform…" at bounding box center [347, 174] width 528 height 261
click at [220, 56] on icon at bounding box center [220, 55] width 4 height 6
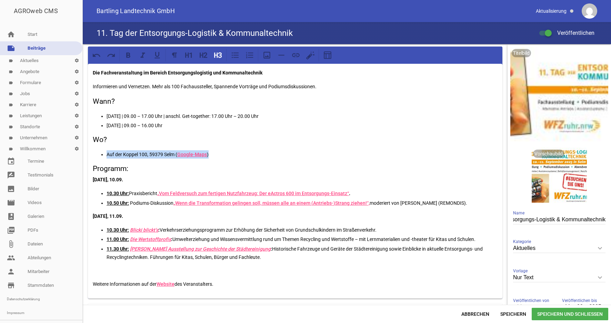
click at [269, 149] on div "Die Fachveranstaltung im Bereich Entsorgungslogistig und Kommunaltechnik Inform…" at bounding box center [295, 181] width 414 height 235
click at [212, 116] on p "[DATE] | 09.00 – 17.00 Uhr | anschl. Get-together: 17.00 Uhr – 20.00 Uhr" at bounding box center [302, 116] width 391 height 8
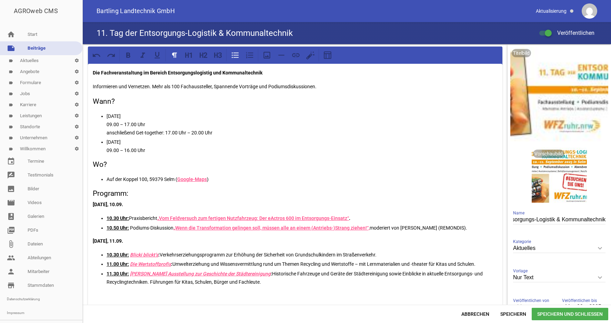
click at [108, 170] on h3 "Wo?" at bounding box center [295, 164] width 405 height 11
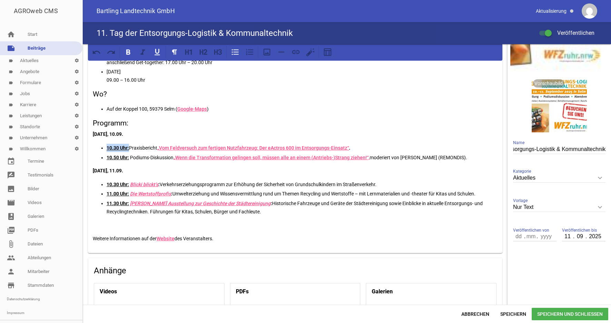
drag, startPoint x: 107, startPoint y: 148, endPoint x: 129, endPoint y: 148, distance: 22.8
click at [129, 148] on u "10.30 Uhr:" at bounding box center [118, 148] width 22 height 6
drag, startPoint x: 130, startPoint y: 148, endPoint x: 107, endPoint y: 146, distance: 23.2
click at [107, 146] on u "10.30 Uhr:" at bounding box center [118, 148] width 22 height 6
click at [157, 51] on icon at bounding box center [157, 52] width 9 height 9
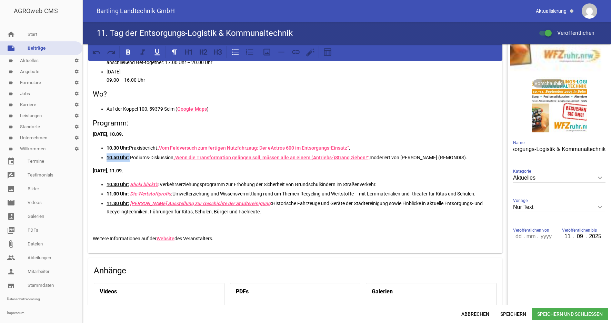
drag, startPoint x: 107, startPoint y: 157, endPoint x: 130, endPoint y: 157, distance: 23.4
click at [130, 157] on strong "10.50 Uhr:" at bounding box center [118, 158] width 23 height 6
click at [158, 52] on icon at bounding box center [157, 52] width 9 height 9
drag, startPoint x: 107, startPoint y: 184, endPoint x: 130, endPoint y: 185, distance: 22.4
click at [130, 185] on strong "10.30 Uhr: Blicki blickt‘s :" at bounding box center [133, 185] width 53 height 6
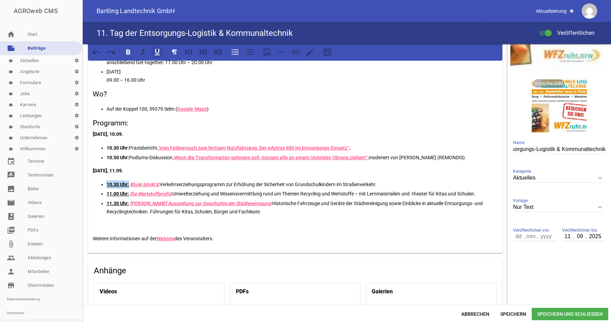
click at [158, 52] on icon at bounding box center [157, 52] width 9 height 9
drag, startPoint x: 107, startPoint y: 194, endPoint x: 130, endPoint y: 194, distance: 23.1
click at [130, 194] on strong "11.00 Uhr: Die Wertstoffprofis :" at bounding box center [140, 194] width 66 height 6
click at [153, 53] on icon at bounding box center [157, 52] width 9 height 9
drag, startPoint x: 107, startPoint y: 203, endPoint x: 129, endPoint y: 203, distance: 21.4
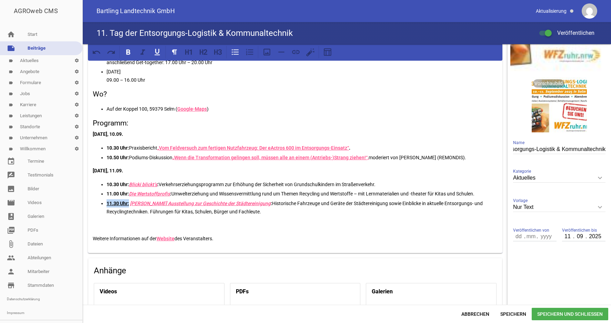
click at [129, 203] on u "11.30 Uhr:" at bounding box center [118, 204] width 22 height 6
click at [157, 53] on icon at bounding box center [156, 52] width 5 height 7
click at [279, 205] on p "11.30 Uhr: SASE’s Ausstellung zur Geschichte der Städtereinigung : Historische …" at bounding box center [302, 207] width 391 height 17
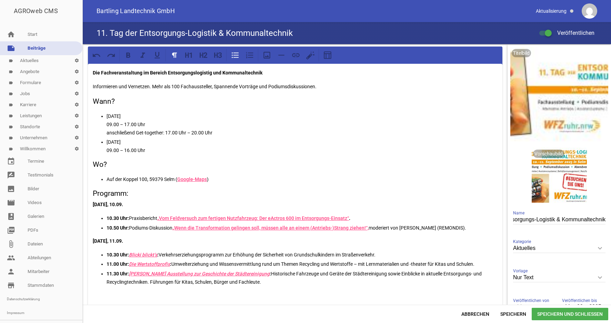
scroll to position [105, 0]
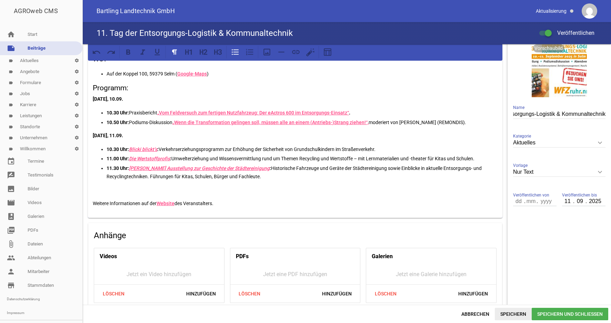
click at [522, 316] on span "Speichern" at bounding box center [513, 314] width 37 height 12
click at [510, 313] on span "Speichern" at bounding box center [513, 314] width 37 height 12
click at [273, 190] on p at bounding box center [295, 189] width 405 height 8
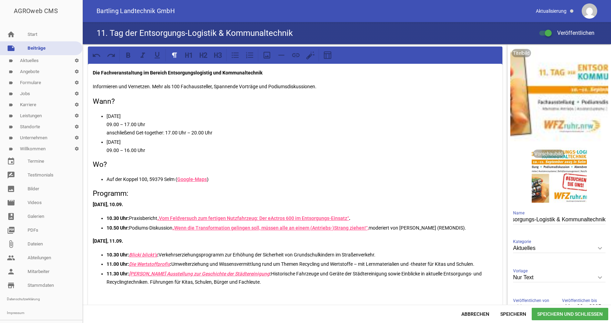
scroll to position [35, 0]
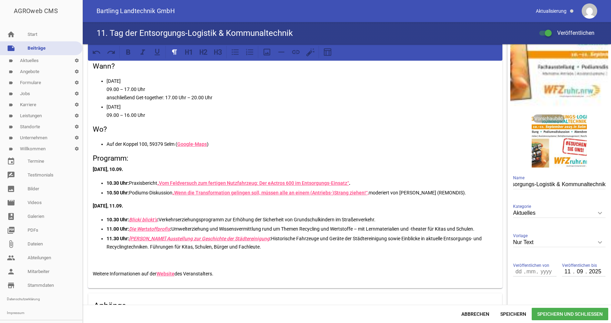
click at [160, 182] on link "„Vom Feldversuch zum fertigen Nutzfahrzeug: Der eActros 600 im Entsorgungs-Eins…" at bounding box center [253, 183] width 192 height 6
click at [346, 184] on link "Vom Feldversuch zum fertigen Nutzfahrzeug: Der eActros 600 im Entsorgungs-Einsa…" at bounding box center [252, 183] width 190 height 6
drag, startPoint x: 161, startPoint y: 183, endPoint x: 346, endPoint y: 181, distance: 185.1
click at [345, 181] on link "Vom Feldversuch zum fertigen Nutzfahrzeug: Der eActros 600 im Entsorgungs-Einsa…" at bounding box center [251, 183] width 188 height 6
drag, startPoint x: 352, startPoint y: 184, endPoint x: 194, endPoint y: 184, distance: 158.2
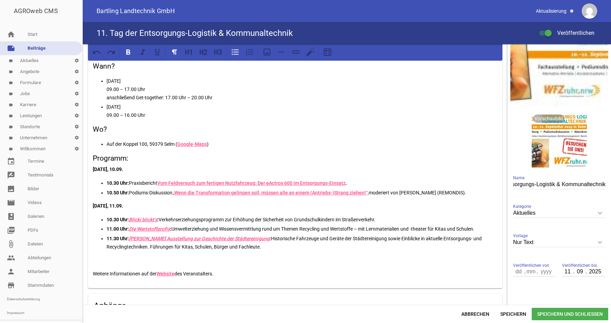
click at [385, 182] on p "10.30 Uhr: Praxisbericht Vom Feldversuch zum fertigen Nutzfahrzeug: Der eActros…" at bounding box center [302, 183] width 391 height 8
drag, startPoint x: 346, startPoint y: 184, endPoint x: 160, endPoint y: 183, distance: 186.2
click at [141, 54] on icon at bounding box center [142, 51] width 4 height 5
click at [515, 314] on span "Speichern" at bounding box center [513, 314] width 37 height 12
click at [176, 192] on link "„Wenn die Transformation gelingen soll, müssen alle an einem (Antriebs-)Strang …" at bounding box center [270, 193] width 196 height 6
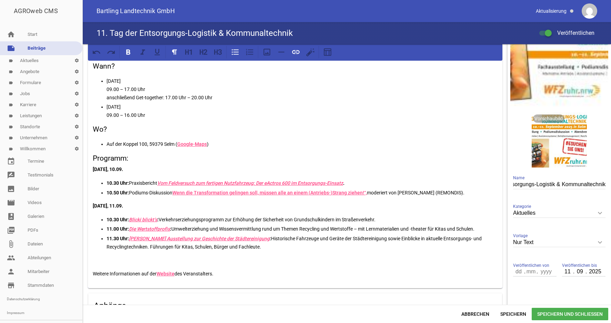
click at [365, 193] on link "Wenn die Transformation gelingen soll, müssen alle an einem (Antriebs-)Strang z…" at bounding box center [269, 193] width 194 height 6
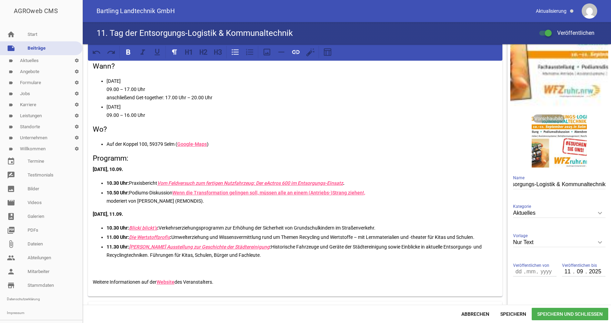
click at [177, 193] on link "Wenn die Transformation gelingen soll, müssen alle an einem (Antriebs-)Strang z…" at bounding box center [268, 193] width 193 height 6
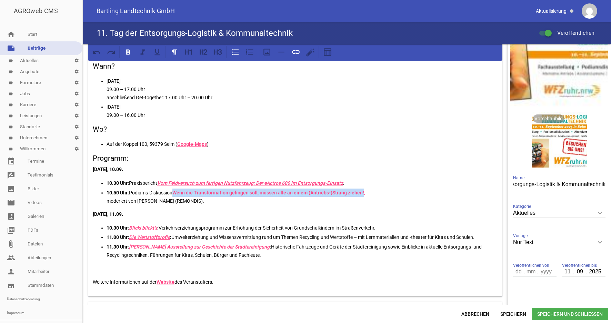
drag, startPoint x: 176, startPoint y: 192, endPoint x: 363, endPoint y: 192, distance: 187.2
click at [363, 192] on link "Wenn die Transformation gelingen soll, müssen alle an einem (Antriebs-)Strang z…" at bounding box center [268, 193] width 193 height 6
click at [145, 53] on icon at bounding box center [142, 52] width 9 height 9
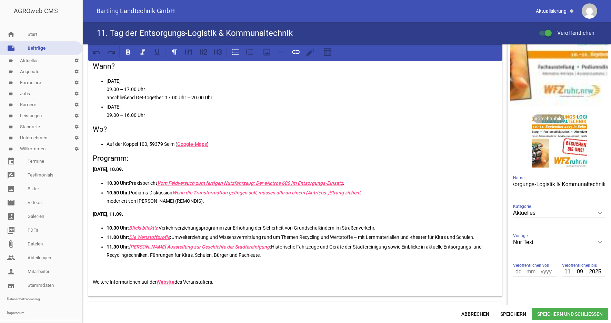
click at [376, 193] on p "10.50 Uhr: Podiums-Diskussion Wenn die Transformation gelingen soll, müssen all…" at bounding box center [302, 197] width 391 height 17
drag, startPoint x: 132, startPoint y: 227, endPoint x: 160, endPoint y: 228, distance: 28.6
click at [141, 52] on icon at bounding box center [142, 52] width 9 height 9
click at [168, 231] on p "10.30 Uhr: Blicki blickt‘s : Verkehrserziehungsprogramm zur Erhöhung der Sicher…" at bounding box center [302, 228] width 391 height 8
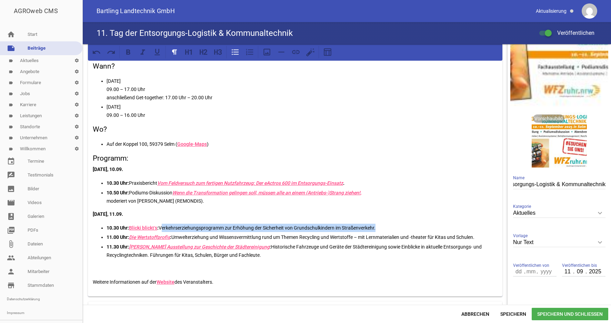
drag, startPoint x: 161, startPoint y: 228, endPoint x: 376, endPoint y: 229, distance: 215.1
click at [376, 229] on p "10.30 Uhr: Blicki blickt‘s : Verkehrserziehungsprogramm zur Erhöhung der Sicher…" at bounding box center [302, 228] width 391 height 8
click at [144, 54] on icon at bounding box center [142, 52] width 9 height 9
click at [277, 217] on p "[DATE], 11.09." at bounding box center [295, 214] width 405 height 8
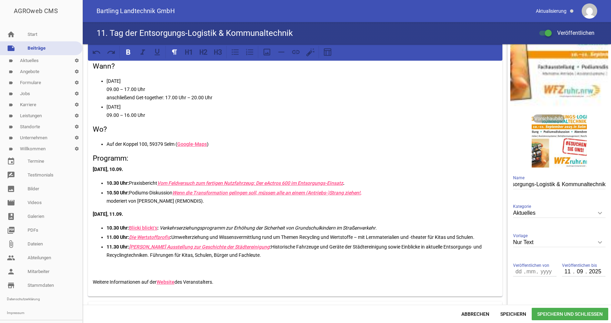
scroll to position [70, 0]
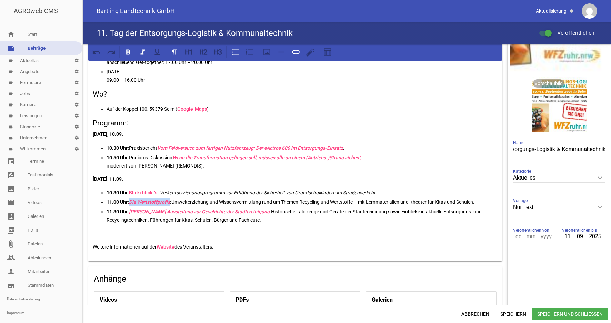
drag, startPoint x: 131, startPoint y: 201, endPoint x: 172, endPoint y: 201, distance: 40.7
click at [142, 52] on icon at bounding box center [142, 51] width 4 height 5
drag, startPoint x: 175, startPoint y: 203, endPoint x: 481, endPoint y: 201, distance: 306.1
click at [481, 201] on p "11.00 Uhr: Die Wertstoffprofis : Umwelterziehung und Wissensvermittlung rund um…" at bounding box center [302, 202] width 391 height 8
drag, startPoint x: 143, startPoint y: 54, endPoint x: 146, endPoint y: 62, distance: 9.2
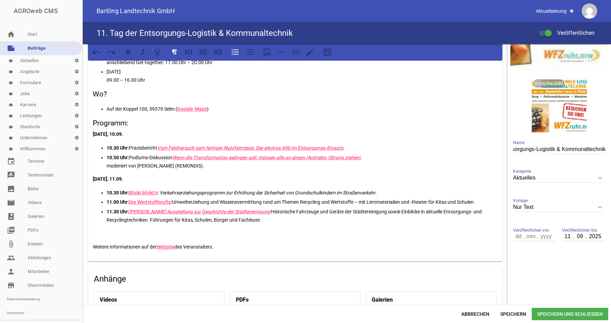
click at [143, 53] on icon at bounding box center [142, 52] width 9 height 9
click at [228, 201] on p "11.00 Uhr: Die Wertstoffprofis : Umwelterziehung und Wissensvermittlung rund um…" at bounding box center [302, 202] width 391 height 8
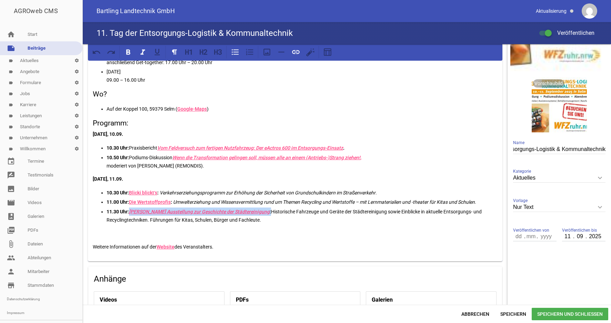
drag, startPoint x: 131, startPoint y: 211, endPoint x: 250, endPoint y: 212, distance: 118.9
click at [141, 51] on icon at bounding box center [142, 52] width 9 height 9
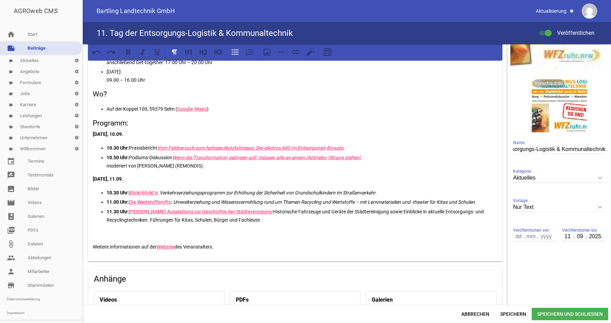
drag, startPoint x: 253, startPoint y: 212, endPoint x: 268, endPoint y: 223, distance: 18.5
click at [268, 223] on p "11.30 Uhr: SASE’s Ausstellung zur Geschichte der Städtereinigung : Historische …" at bounding box center [302, 216] width 391 height 17
click at [141, 52] on icon at bounding box center [142, 52] width 9 height 9
click at [296, 216] on p "11.30 Uhr: SASE’s Ausstellung zur Geschichte der Städtereinigung : Historische …" at bounding box center [302, 216] width 391 height 17
click at [98, 237] on div "Die Fachveranstaltung im Bereich Entsorgungslogistig und Kommunaltechnik Inform…" at bounding box center [295, 127] width 414 height 268
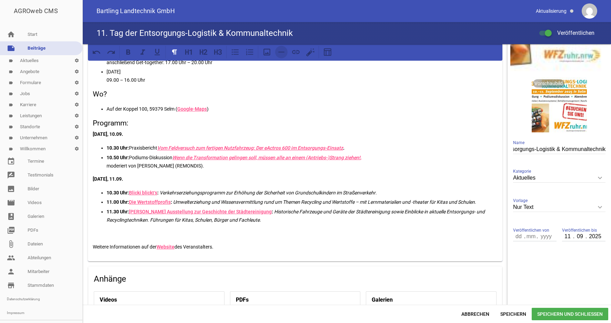
click at [276, 54] on button at bounding box center [281, 52] width 12 height 12
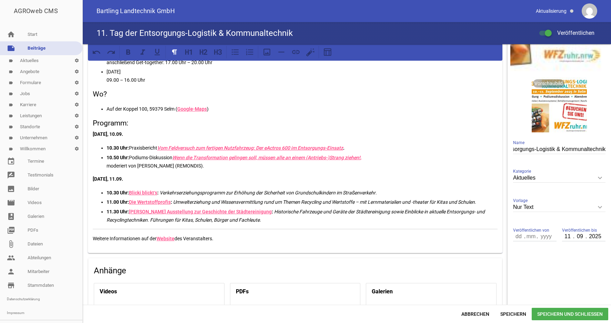
scroll to position [0, 0]
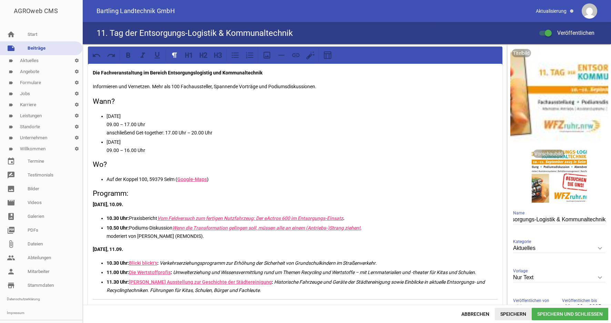
click at [512, 319] on span "Speichern" at bounding box center [513, 314] width 37 height 12
